Goal: Book appointment/travel/reservation

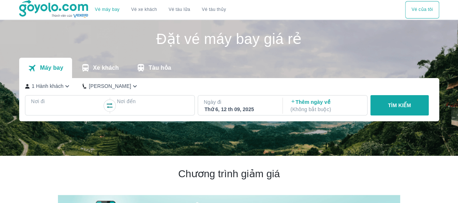
click at [7, 7] on div "Vé máy bay Vé xe khách Vé tàu lửa Vé tàu thủy Vé của tôi" at bounding box center [229, 9] width 458 height 19
click at [94, 70] on p "Xe khách" at bounding box center [106, 67] width 26 height 7
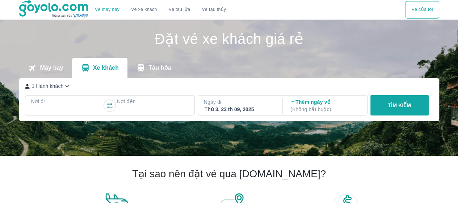
click at [145, 11] on link "Vé xe khách" at bounding box center [144, 9] width 26 height 5
click at [145, 68] on icon "transportation tabs" at bounding box center [140, 67] width 9 height 9
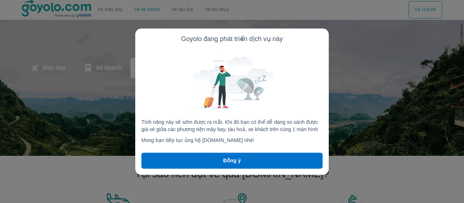
click at [230, 163] on p "Đồng ý" at bounding box center [232, 160] width 18 height 7
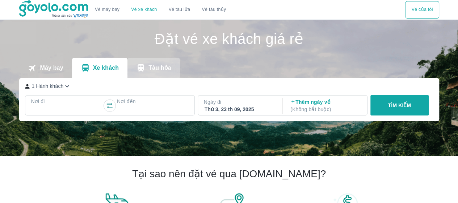
click at [136, 64] on icon "transportation tabs" at bounding box center [140, 67] width 9 height 9
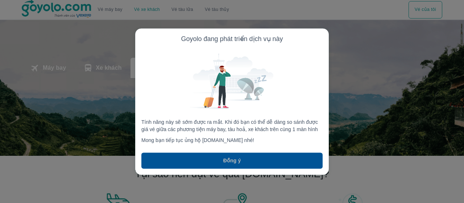
click at [218, 158] on button "Đồng ý" at bounding box center [231, 160] width 181 height 16
